Goal: Information Seeking & Learning: Learn about a topic

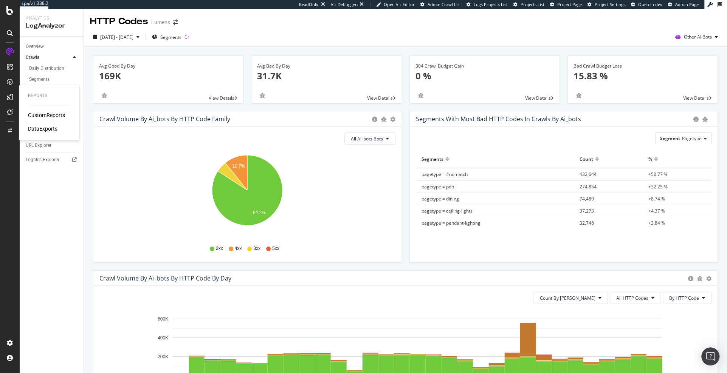
scroll to position [126, 0]
click at [54, 128] on div "RealKeywords" at bounding box center [45, 125] width 34 height 8
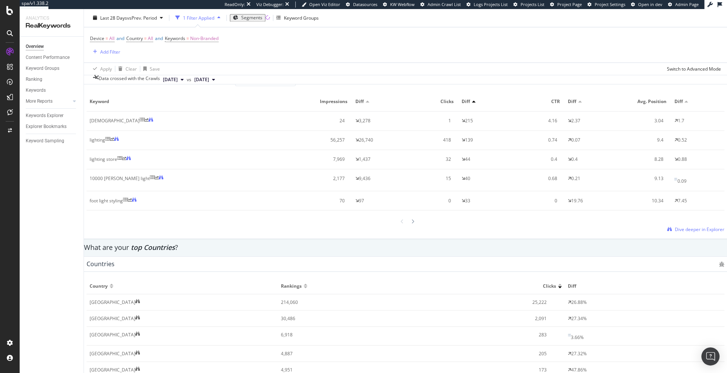
scroll to position [897, 0]
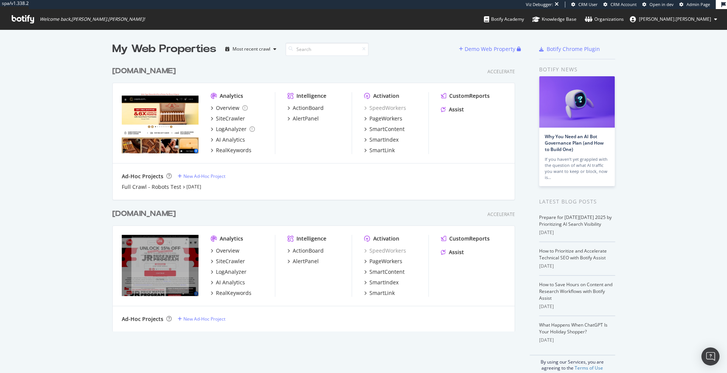
scroll to position [373, 727]
click at [233, 149] on div "RealKeywords" at bounding box center [234, 151] width 36 height 8
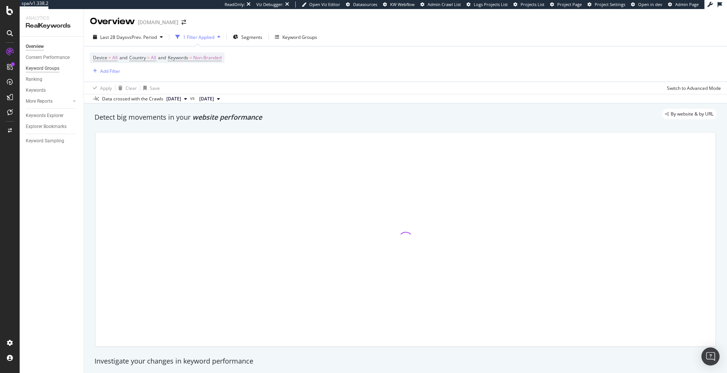
click at [47, 70] on div "Keyword Groups" at bounding box center [43, 69] width 34 height 8
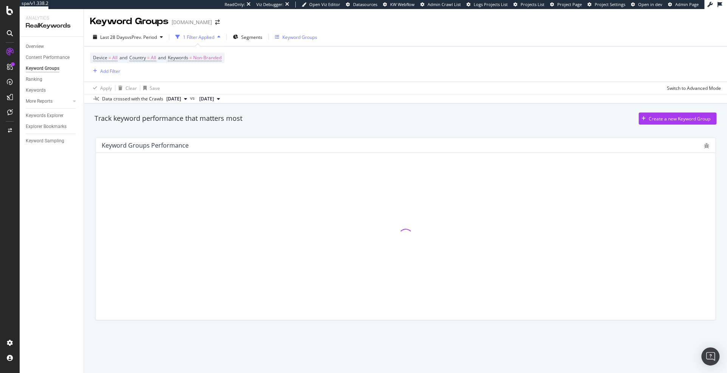
click at [293, 37] on div "Keyword Groups" at bounding box center [299, 37] width 35 height 6
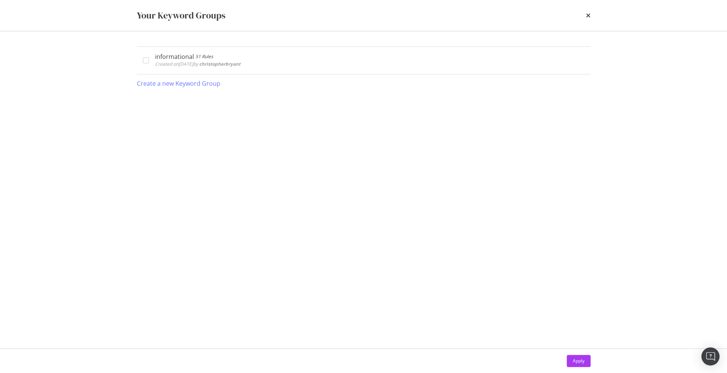
click at [587, 14] on icon "times" at bounding box center [588, 15] width 5 height 6
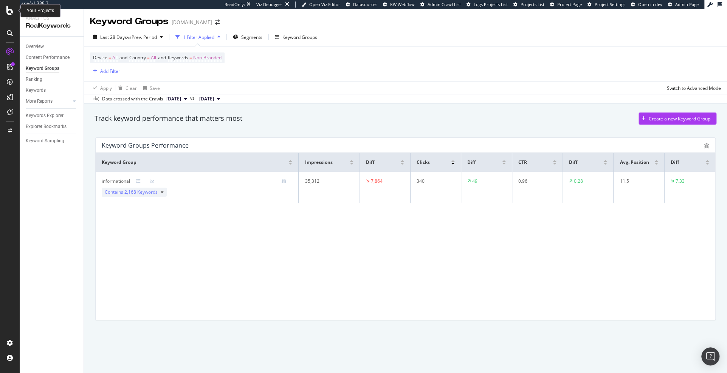
click at [11, 11] on icon at bounding box center [9, 10] width 7 height 9
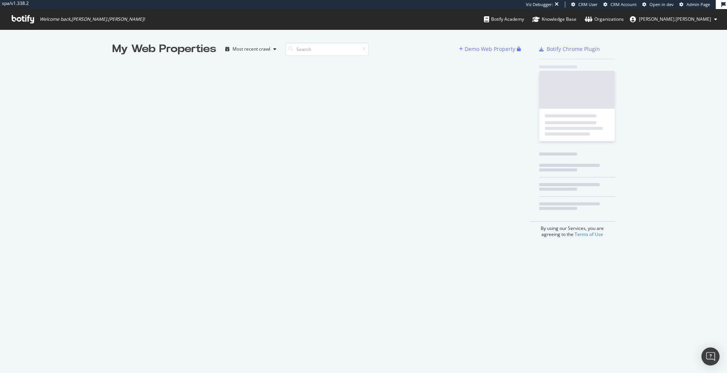
scroll to position [373, 727]
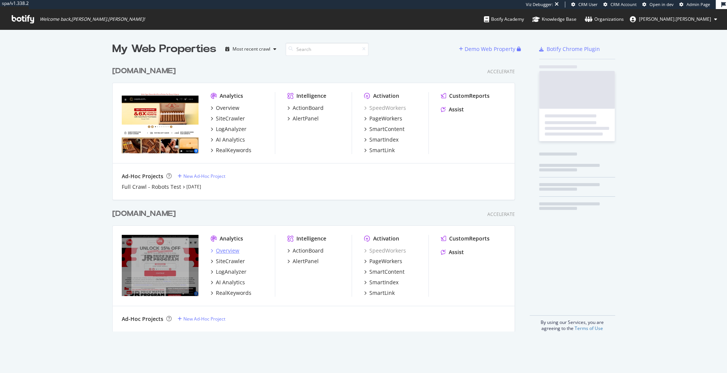
scroll to position [275, 408]
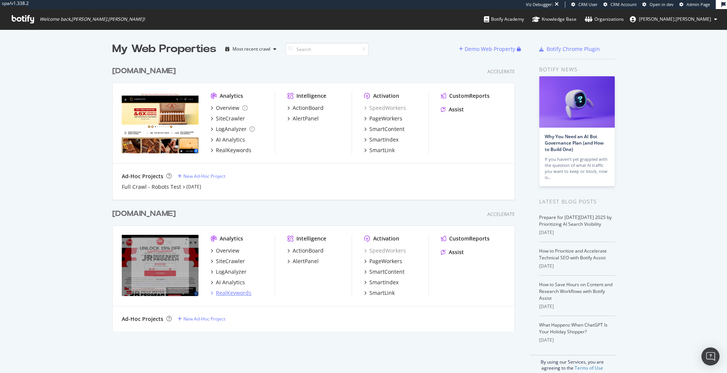
click at [235, 294] on div "RealKeywords" at bounding box center [234, 294] width 36 height 8
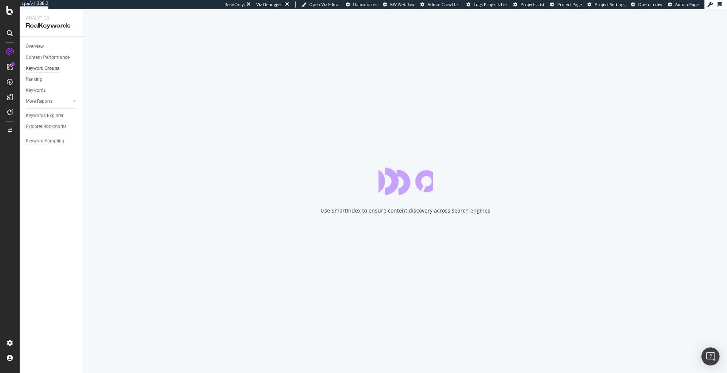
click at [46, 67] on div "Keyword Groups" at bounding box center [43, 69] width 34 height 8
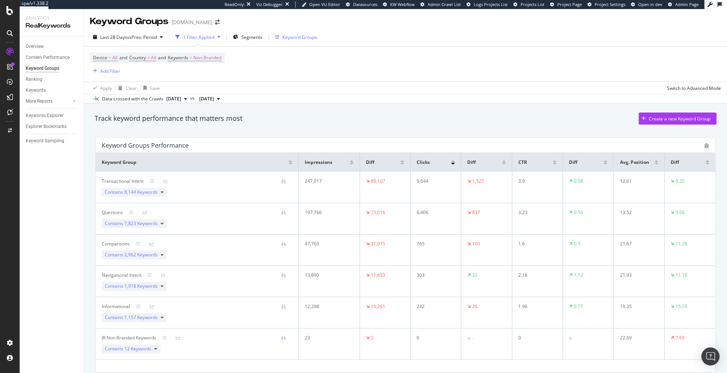
click at [297, 38] on div "Keyword Groups" at bounding box center [299, 37] width 35 height 6
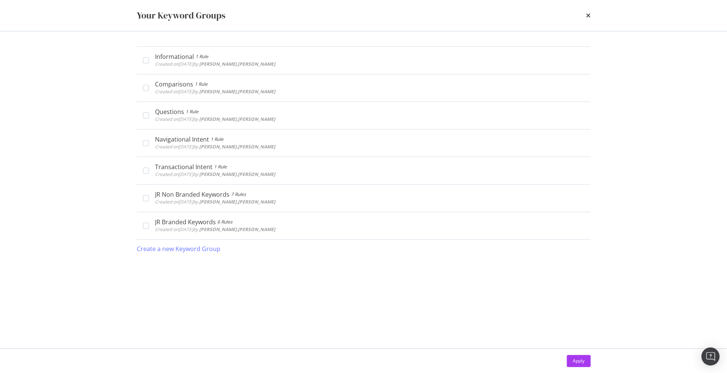
click at [590, 12] on div "times" at bounding box center [588, 15] width 5 height 13
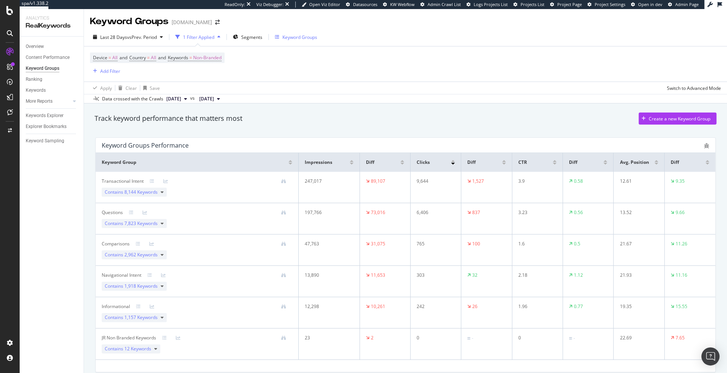
click at [309, 37] on div "Keyword Groups" at bounding box center [299, 37] width 35 height 6
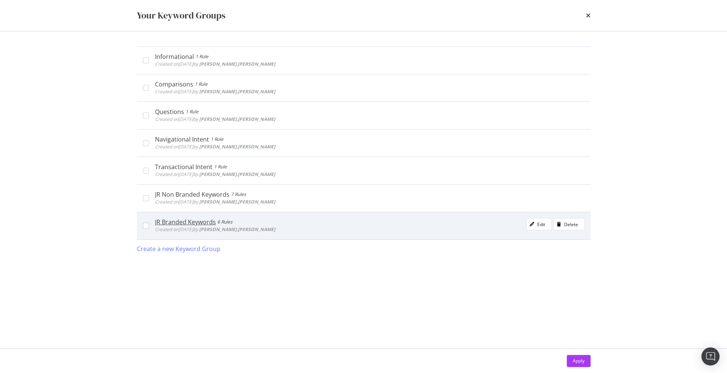
click at [176, 222] on div "JR Branded Keywords" at bounding box center [185, 222] width 61 height 8
click at [144, 225] on icon "modal" at bounding box center [145, 226] width 3 height 4
click at [203, 222] on div "JR Branded Keywords" at bounding box center [185, 222] width 61 height 8
click at [284, 227] on div "JR Branded Keywords 6 Rules Created on 2025 Aug 13th by jeffrey.louella Edit De…" at bounding box center [369, 225] width 429 height 15
click at [228, 222] on div "6 Rules" at bounding box center [224, 222] width 15 height 8
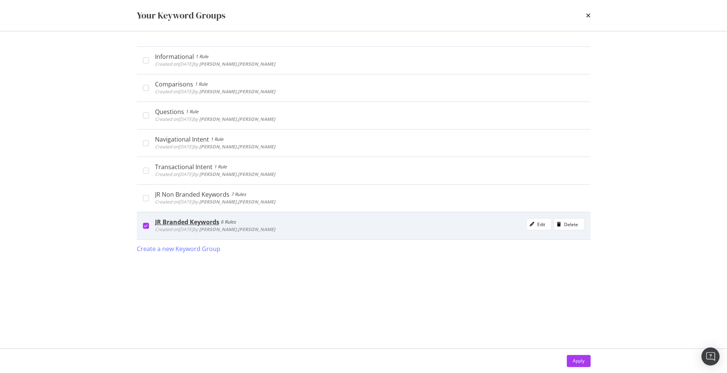
click at [217, 222] on div "JR Branded Keywords" at bounding box center [187, 222] width 64 height 8
